Goal: Information Seeking & Learning: Compare options

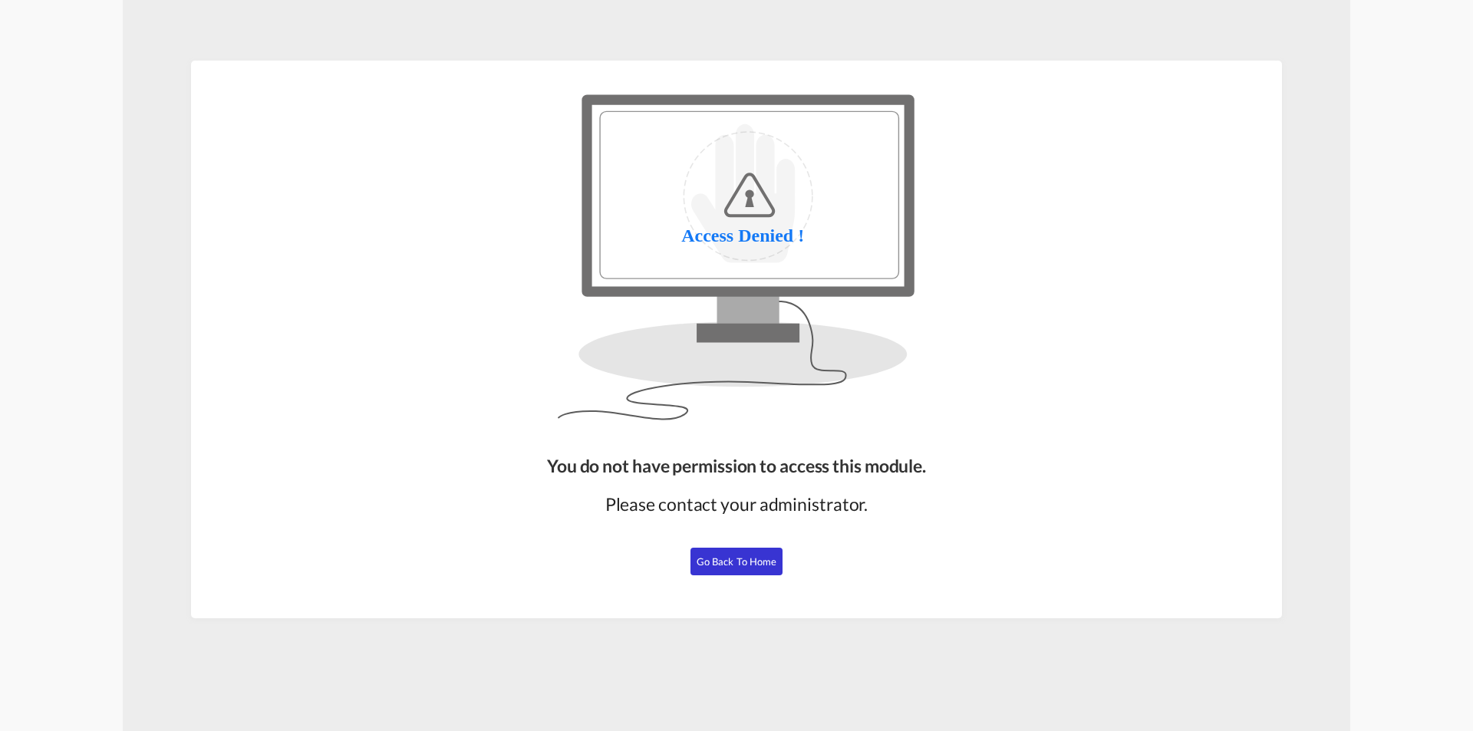
click at [730, 561] on span "Go Back to Home" at bounding box center [736, 561] width 81 height 12
